Goal: Information Seeking & Learning: Find specific fact

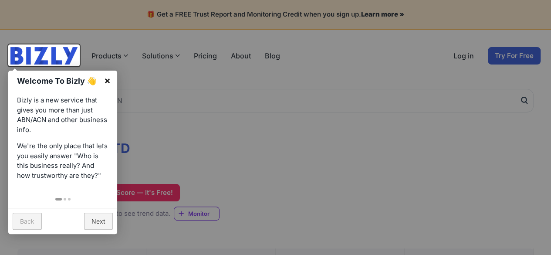
click at [108, 80] on link "×" at bounding box center [108, 81] width 20 height 20
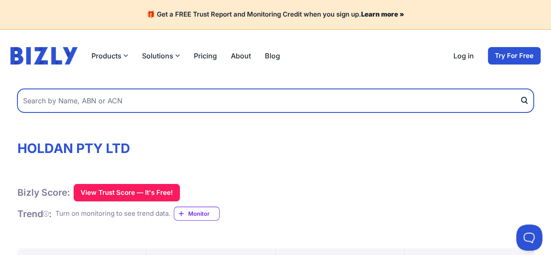
click at [148, 103] on input "text" at bounding box center [275, 101] width 516 height 24
paste input "https://www.holden.com.au/"
type input "https://www.holden.com.au/"
click at [519, 89] on button "submit" at bounding box center [526, 101] width 14 height 24
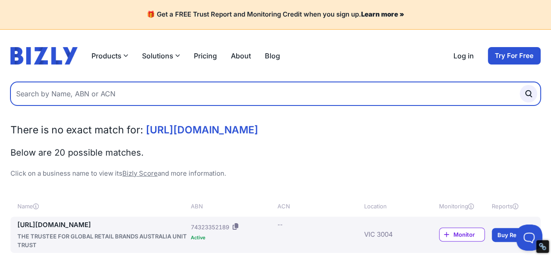
click at [111, 100] on input "text" at bounding box center [275, 94] width 530 height 24
paste input "Holdan Pty Ltd"
type input "Holdan Pty Ltd"
click at [519, 85] on button "submit" at bounding box center [527, 93] width 17 height 17
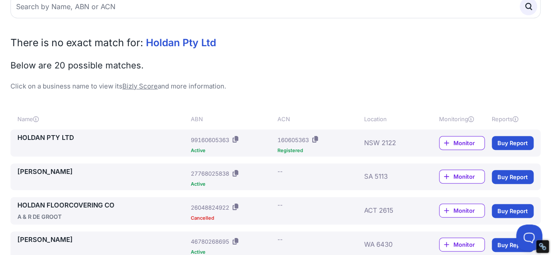
click at [46, 140] on link "HOLDAN PTY LTD" at bounding box center [102, 138] width 170 height 10
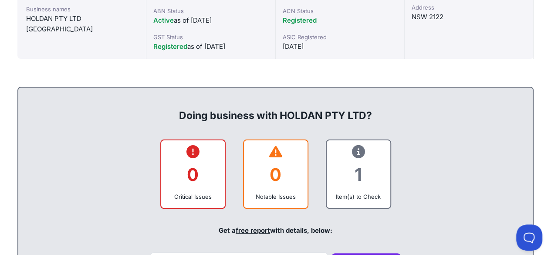
scroll to position [174, 0]
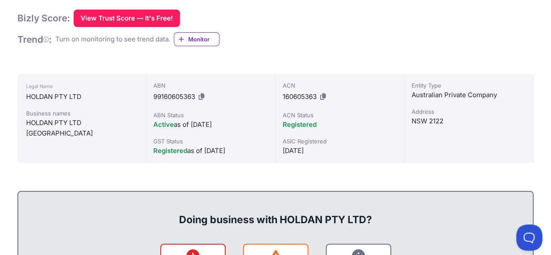
drag, startPoint x: 140, startPoint y: 132, endPoint x: 23, endPoint y: 125, distance: 117.8
click at [23, 125] on div "Legal Name HOLDAN PTY LTD Business names HOLDAN PTY LTD RAINBOW HAVEN KINDERGAR…" at bounding box center [81, 118] width 129 height 89
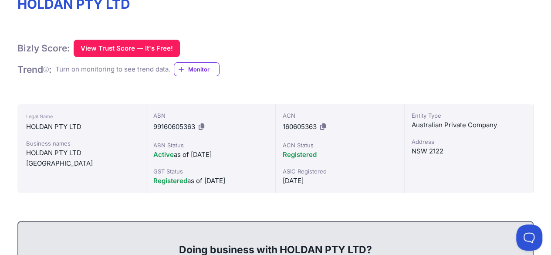
scroll to position [131, 0]
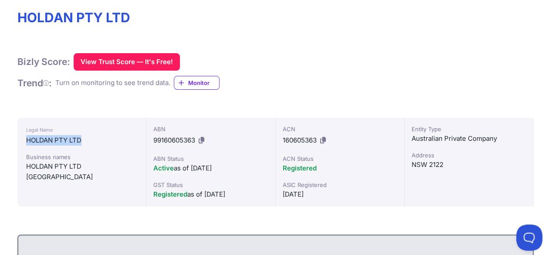
drag, startPoint x: 83, startPoint y: 138, endPoint x: 20, endPoint y: 139, distance: 62.7
click at [20, 139] on div "Legal Name HOLDAN PTY LTD Business names HOLDAN PTY LTD RAINBOW HAVEN KINDERGAR…" at bounding box center [81, 162] width 129 height 89
